Goal: Task Accomplishment & Management: Use online tool/utility

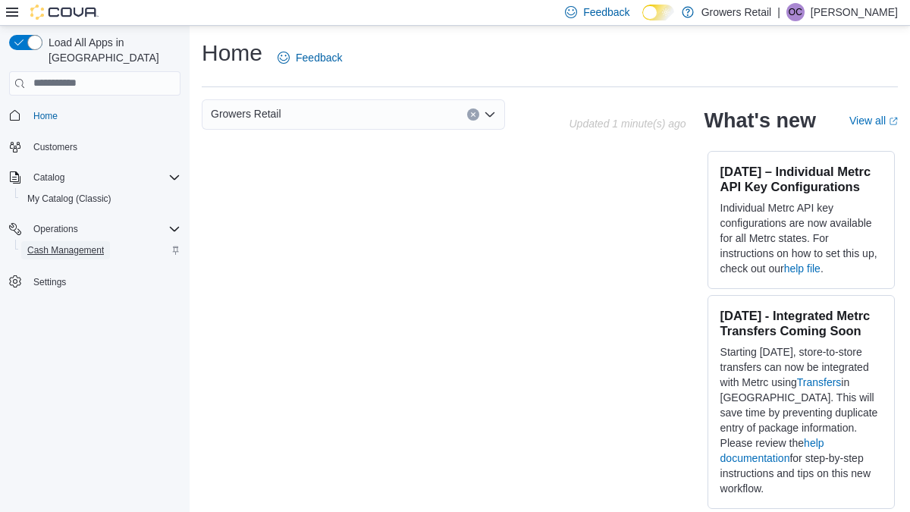
click at [50, 244] on span "Cash Management" at bounding box center [65, 250] width 77 height 12
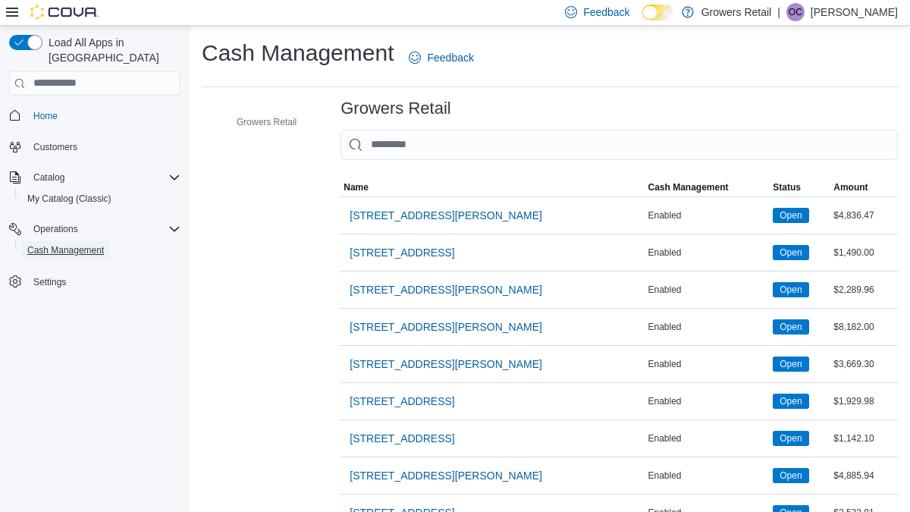
scroll to position [31, 0]
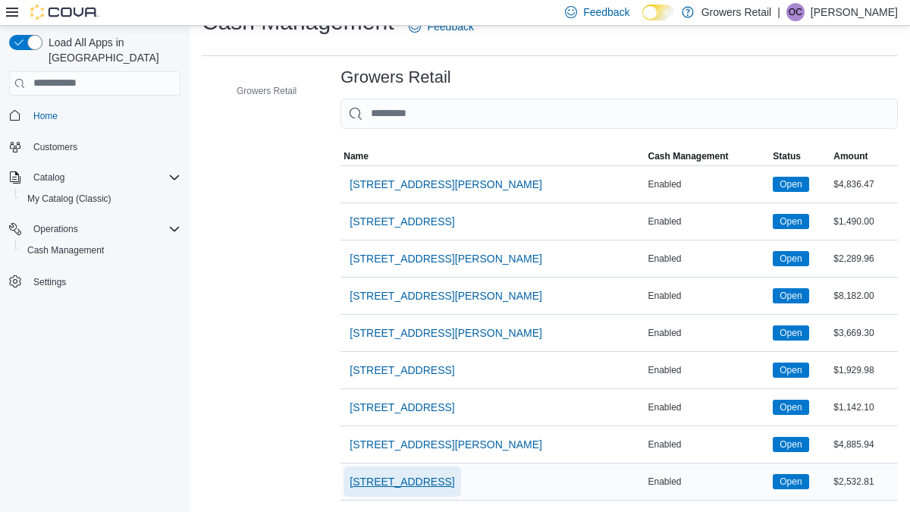
click at [406, 478] on span "[STREET_ADDRESS]" at bounding box center [402, 481] width 105 height 15
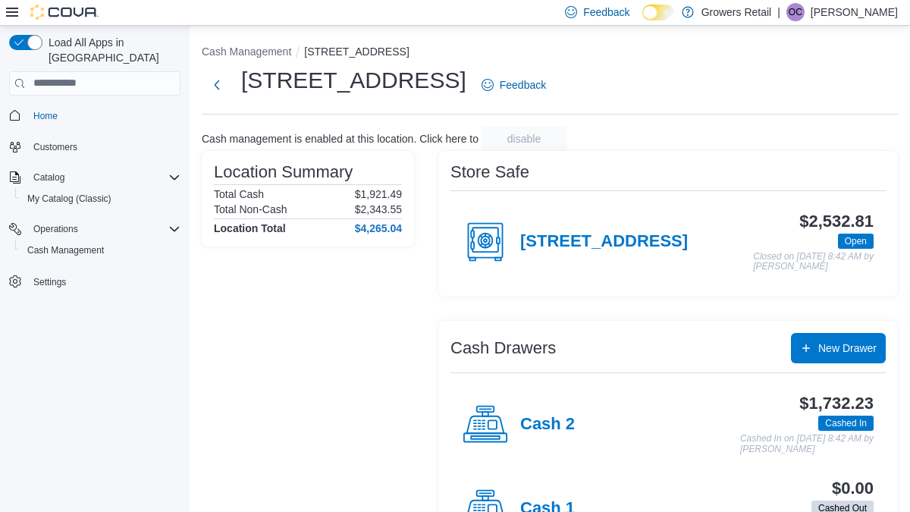
scroll to position [64, 0]
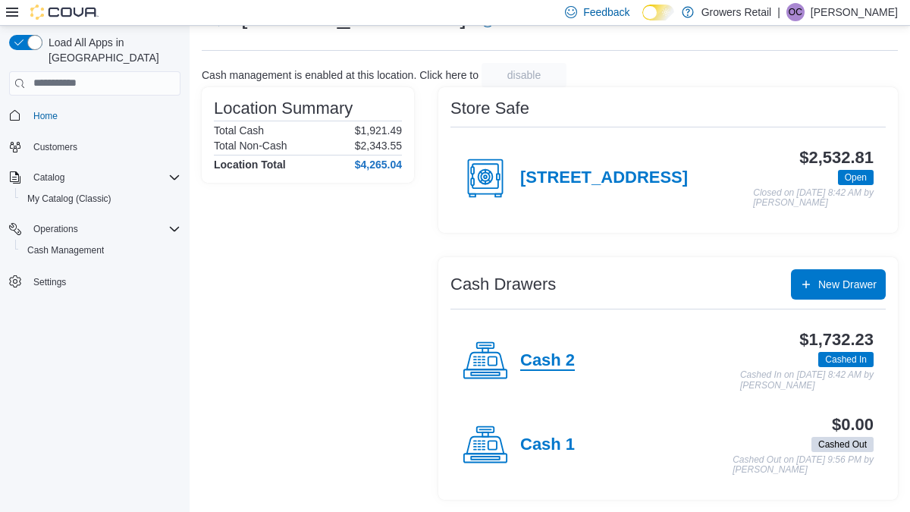
click at [528, 358] on h4 "Cash 2" at bounding box center [547, 361] width 55 height 20
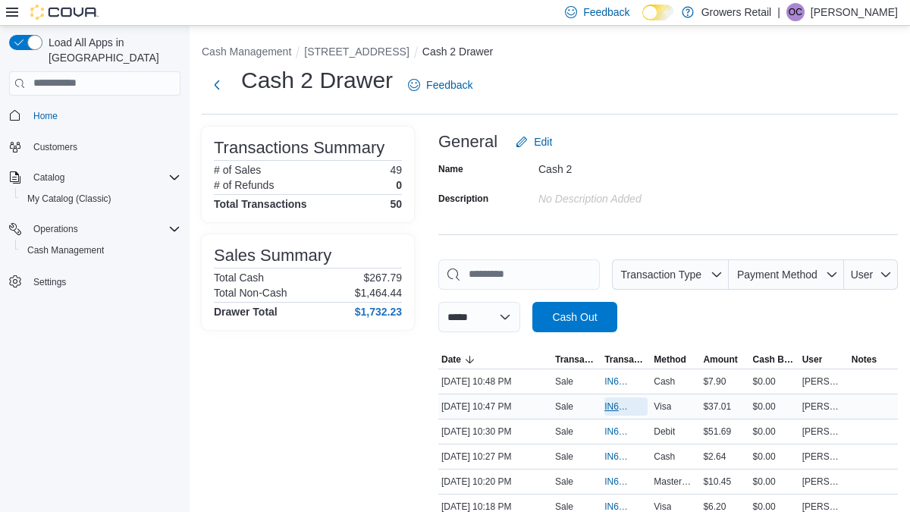
click at [616, 403] on span "IN6FPW-1995345" at bounding box center [618, 406] width 28 height 12
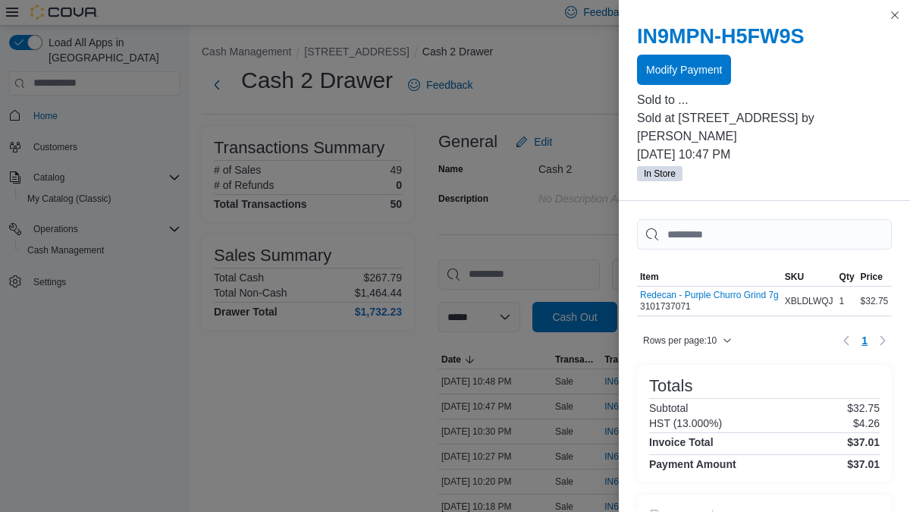
click at [729, 50] on div "IN9MPN-H5FW9S Modify Payment" at bounding box center [764, 54] width 255 height 61
click at [730, 37] on h2 "IN9MPN-H5FW9S" at bounding box center [764, 36] width 255 height 24
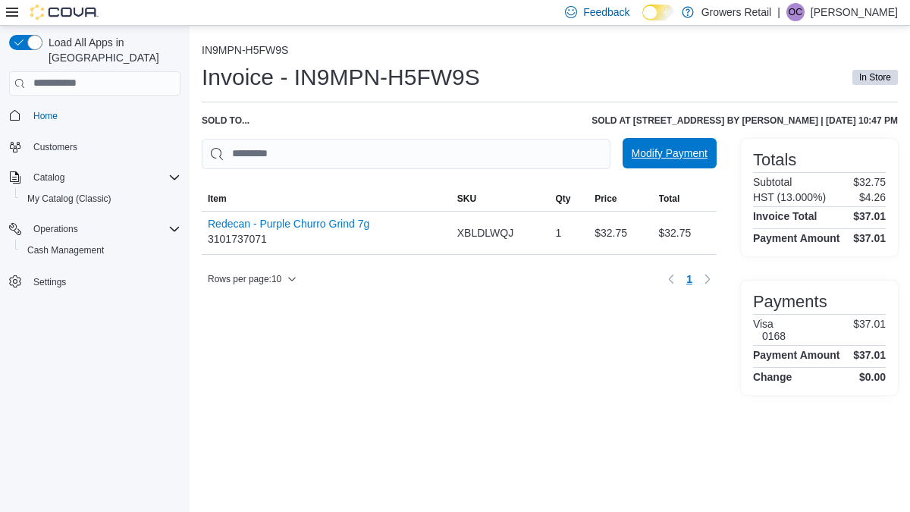
click at [679, 146] on span "Modify Payment" at bounding box center [670, 153] width 76 height 30
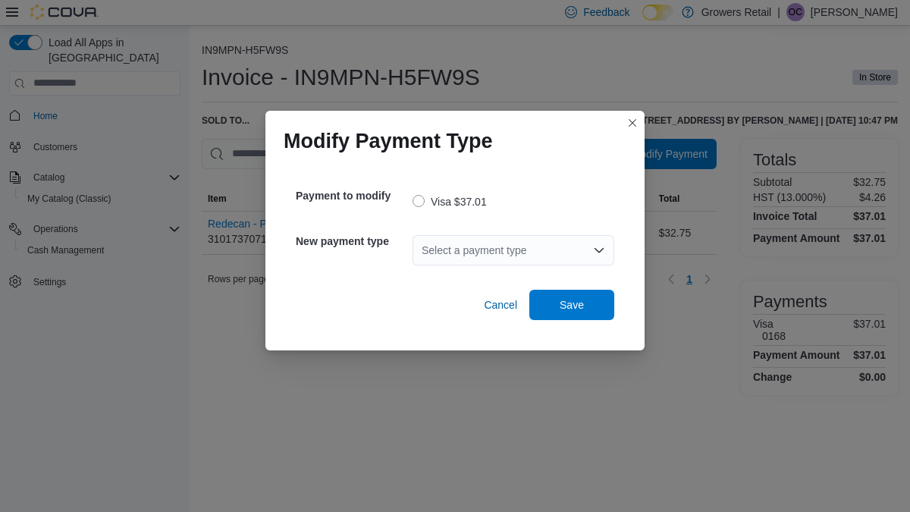
click at [569, 249] on div "Select a payment type" at bounding box center [514, 250] width 202 height 30
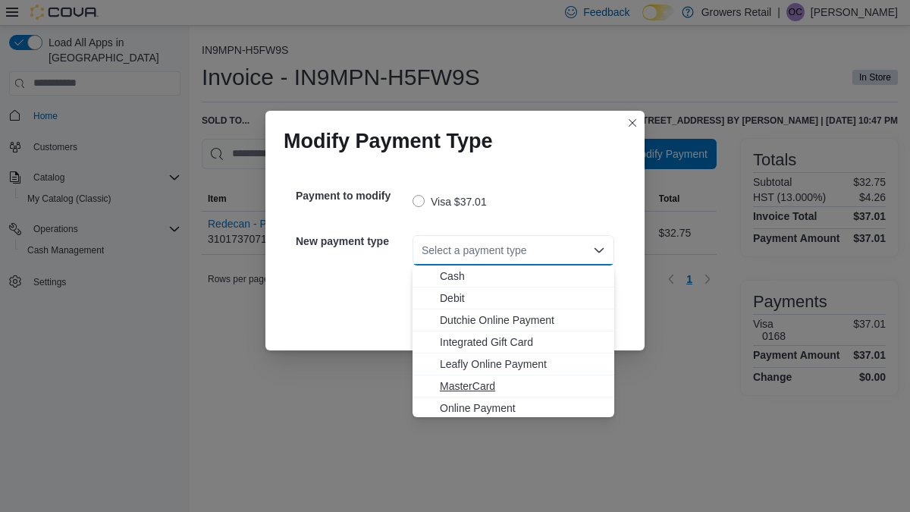
click at [468, 390] on span "MasterCard" at bounding box center [522, 385] width 165 height 15
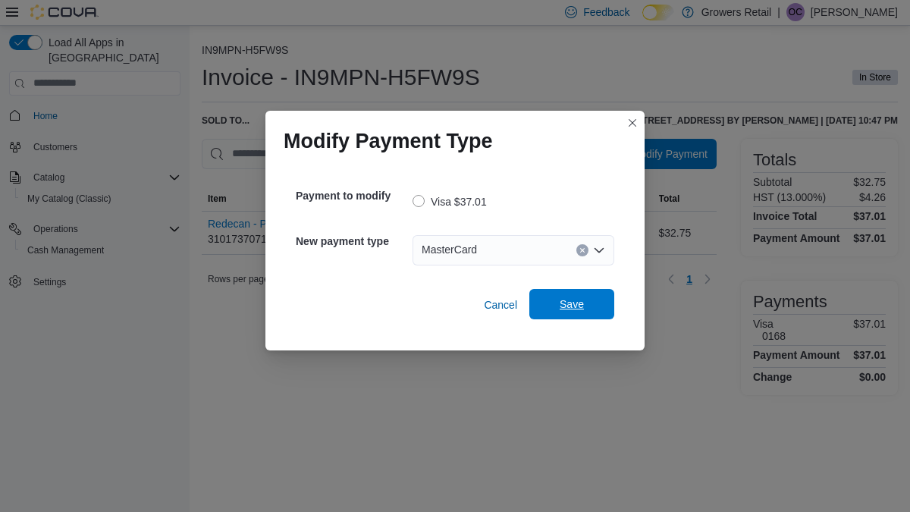
click at [565, 297] on span "Save" at bounding box center [571, 304] width 67 height 30
